Goal: Task Accomplishment & Management: Manage account settings

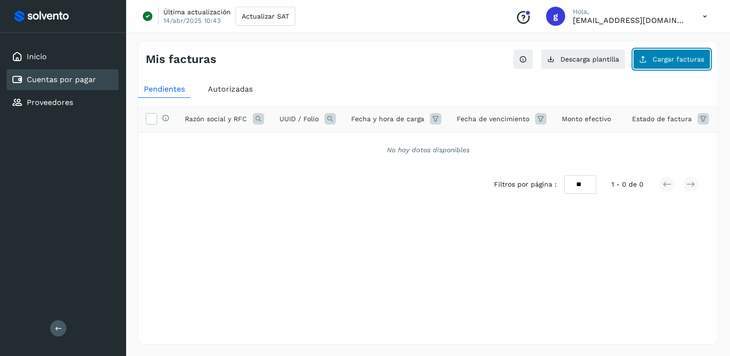
click at [652, 56] on button "Cargar facturas" at bounding box center [671, 59] width 77 height 20
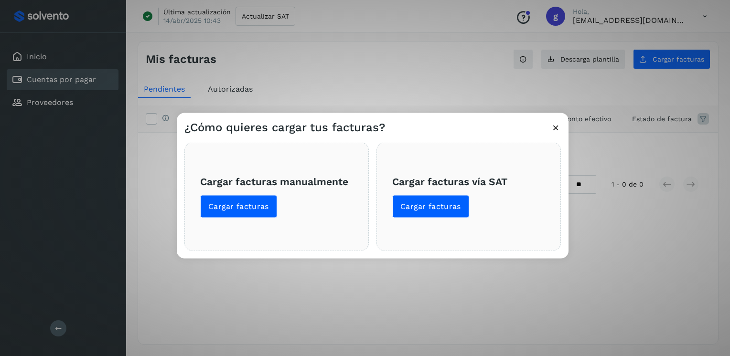
click at [274, 80] on div "¿Cómo quieres cargar tus facturas? Cargar facturas manualmente Cargar facturas …" at bounding box center [365, 178] width 730 height 356
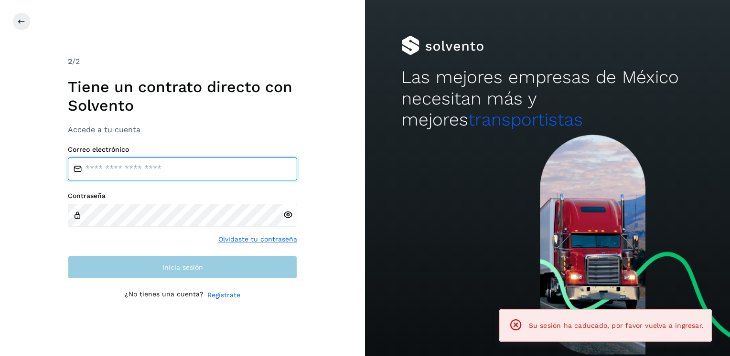
type input "**********"
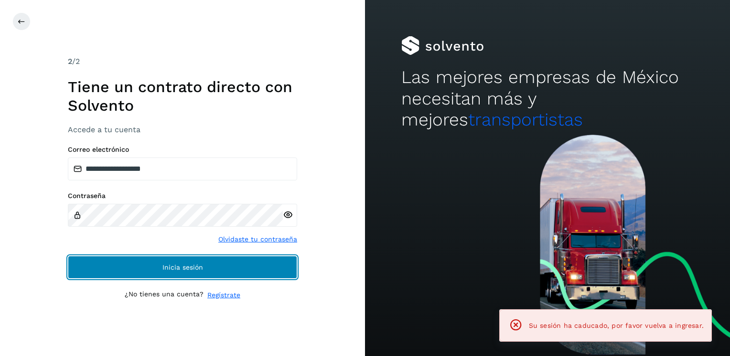
click at [164, 270] on span "Inicia sesión" at bounding box center [182, 267] width 41 height 7
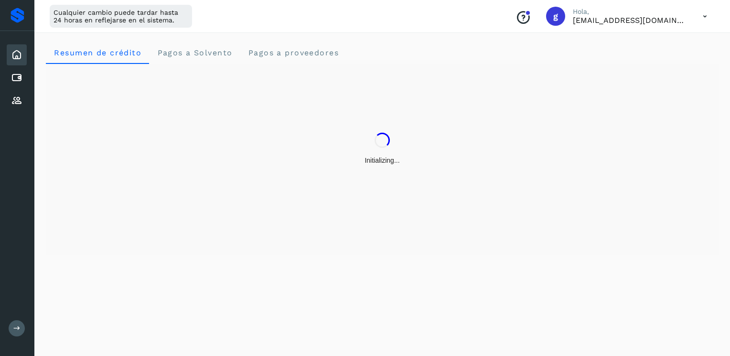
click at [19, 330] on icon at bounding box center [16, 328] width 7 height 7
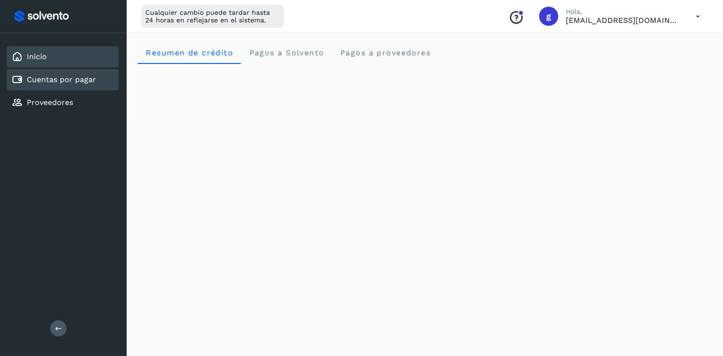
click at [78, 81] on link "Cuentas por pagar" at bounding box center [61, 79] width 69 height 9
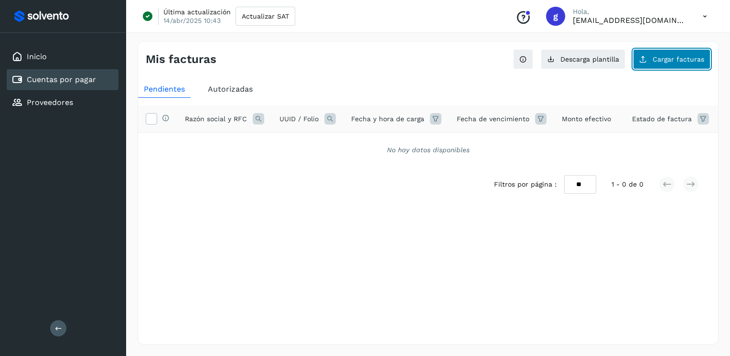
click at [677, 62] on span "Cargar facturas" at bounding box center [679, 59] width 52 height 7
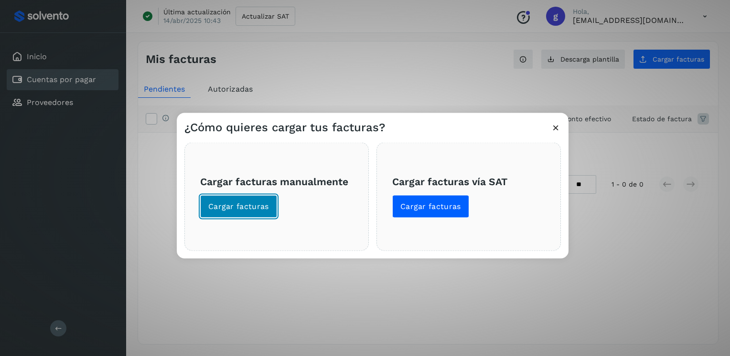
click at [234, 211] on span "Cargar facturas" at bounding box center [238, 207] width 61 height 11
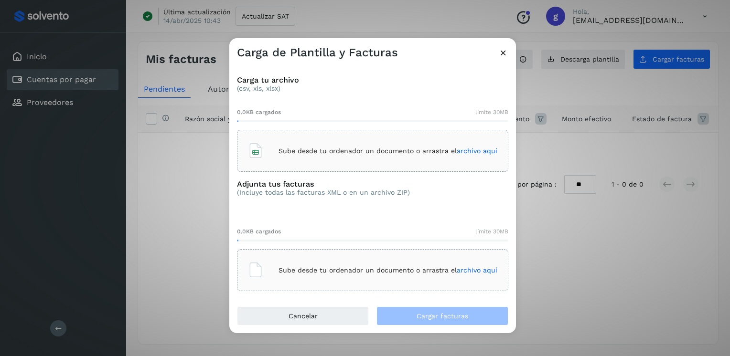
click at [308, 160] on div "Sube desde tu ordenador un documento o arrastra el archivo aquí" at bounding box center [372, 151] width 249 height 26
click at [297, 278] on div "Sube desde tu ordenador un documento o arrastra el archivo aquí" at bounding box center [372, 271] width 249 height 26
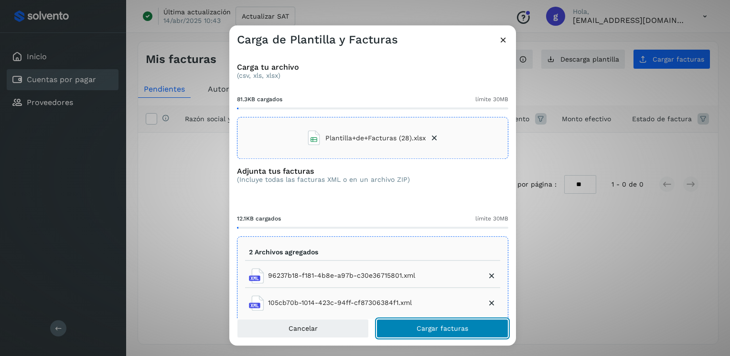
click at [426, 326] on span "Cargar facturas" at bounding box center [443, 329] width 52 height 7
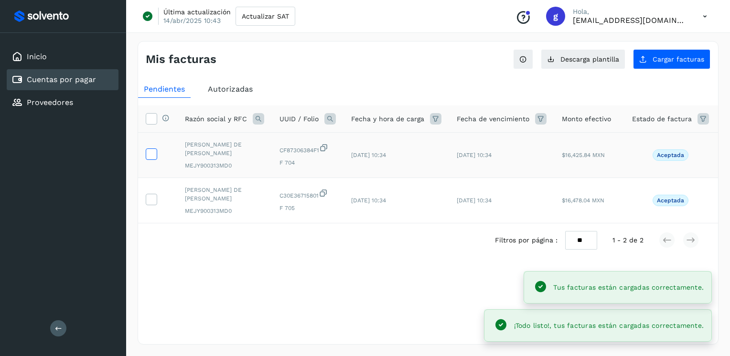
click at [153, 150] on icon at bounding box center [151, 154] width 10 height 10
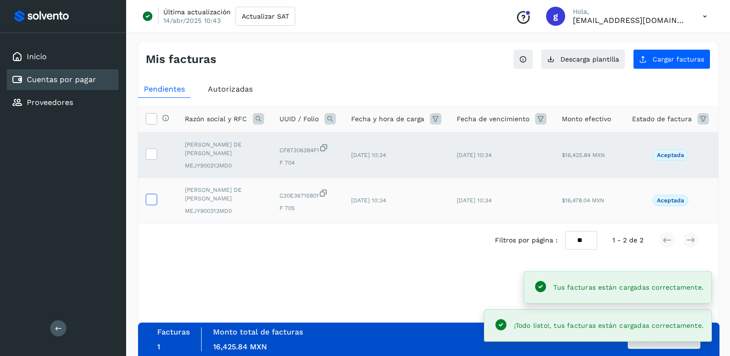
click at [153, 194] on icon at bounding box center [151, 199] width 10 height 10
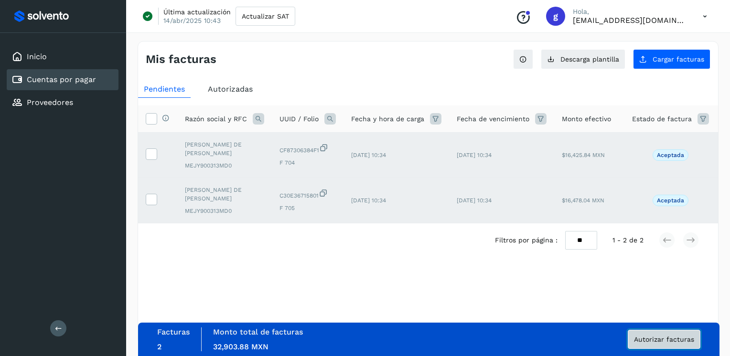
click at [646, 340] on span "Autorizar facturas" at bounding box center [664, 339] width 60 height 7
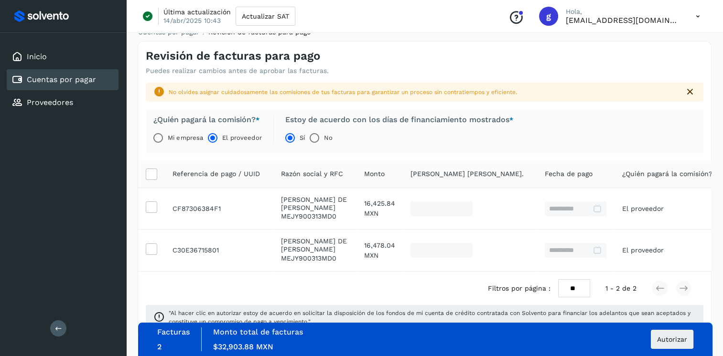
scroll to position [22, 0]
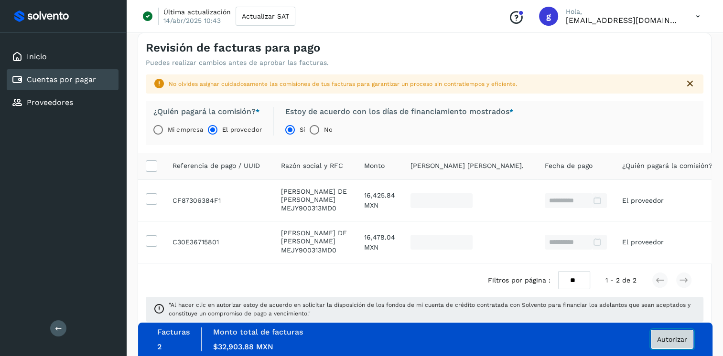
click at [658, 340] on span "Autorizar" at bounding box center [672, 339] width 30 height 7
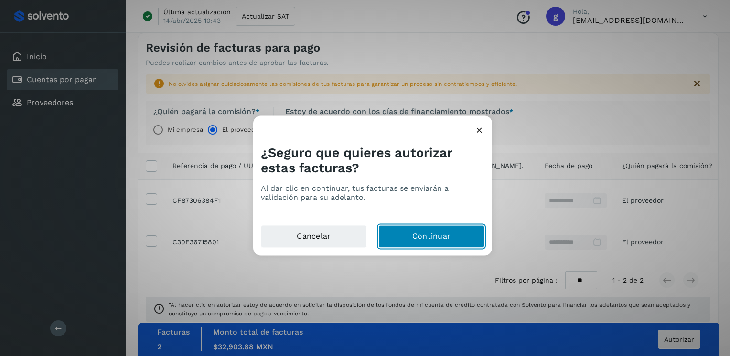
click at [421, 235] on button "Continuar" at bounding box center [431, 237] width 106 height 23
